Goal: Navigation & Orientation: Find specific page/section

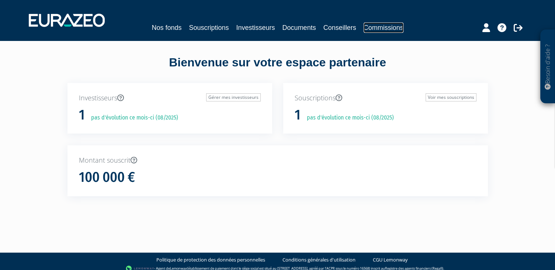
click at [378, 27] on link "Commissions" at bounding box center [384, 28] width 40 height 10
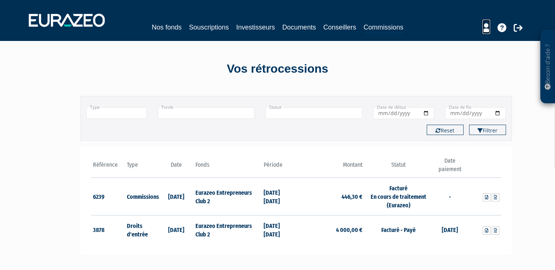
click at [486, 27] on icon at bounding box center [487, 27] width 8 height 9
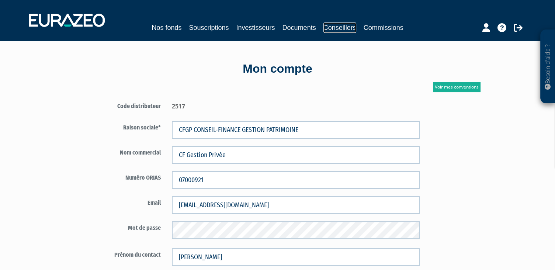
click at [352, 27] on link "Conseillers" at bounding box center [340, 28] width 33 height 10
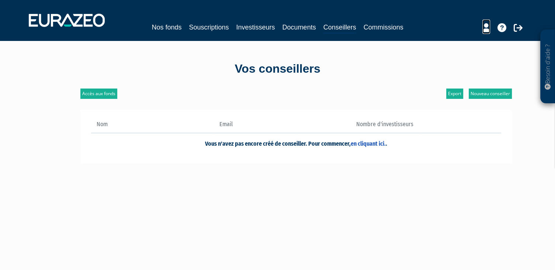
click at [488, 30] on icon at bounding box center [487, 27] width 8 height 9
